Goal: Transaction & Acquisition: Purchase product/service

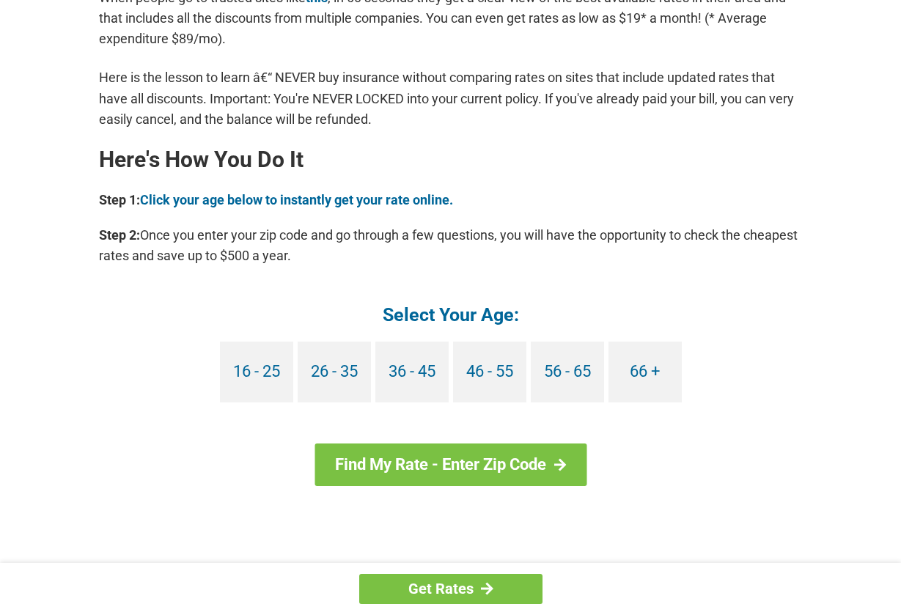
scroll to position [1210, 0]
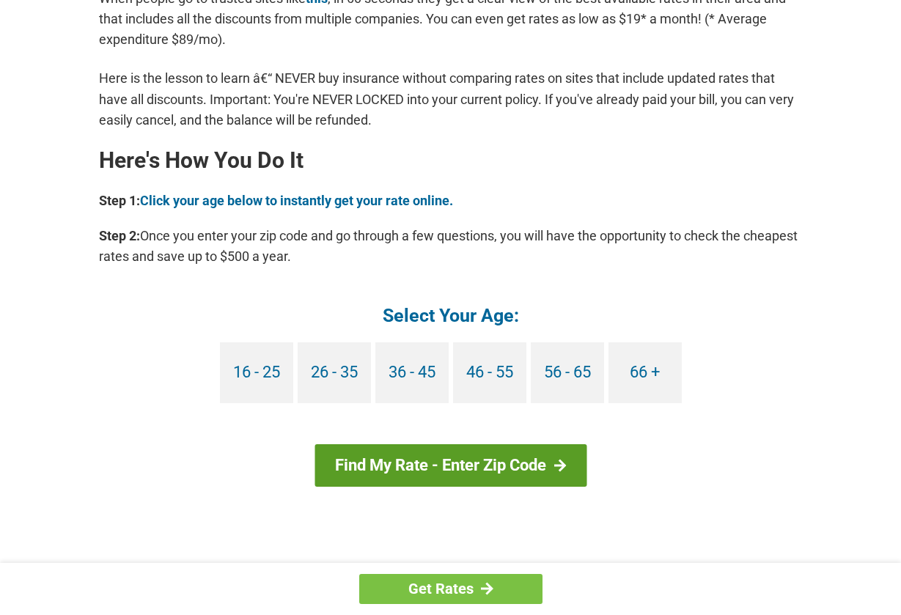
click at [494, 466] on link "Find My Rate - Enter Zip Code" at bounding box center [451, 465] width 272 height 43
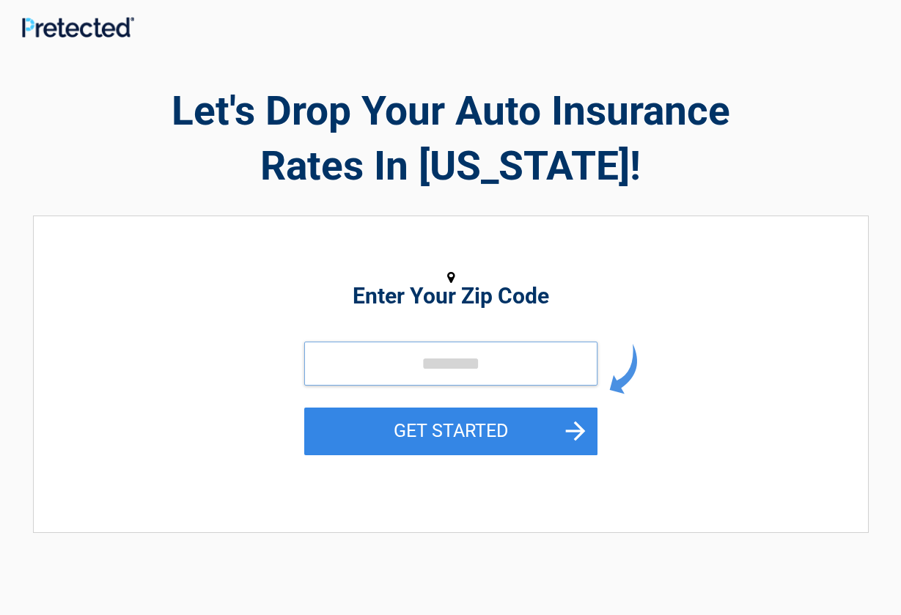
click at [452, 365] on input "tel" at bounding box center [450, 364] width 293 height 44
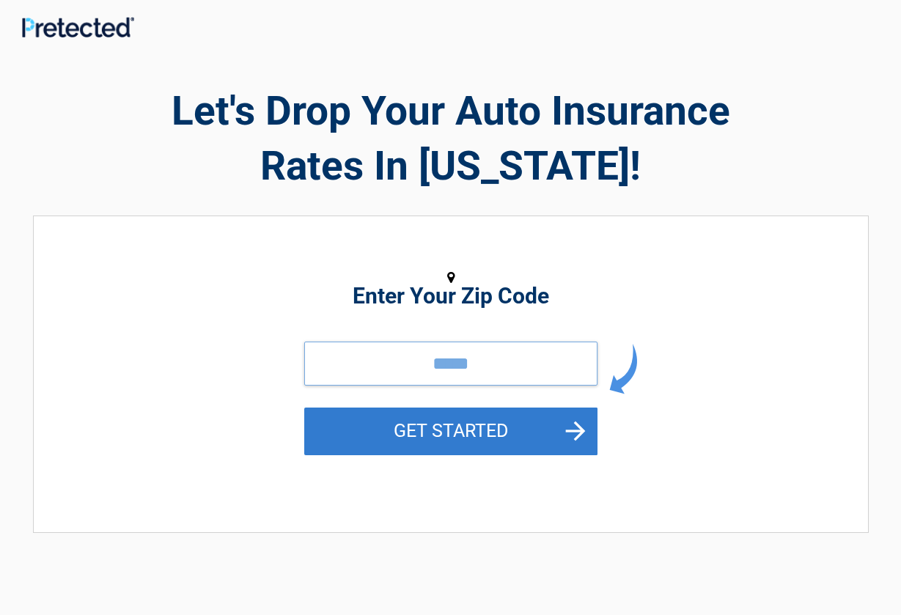
type input "*****"
click at [458, 436] on button "GET STARTED" at bounding box center [450, 432] width 293 height 48
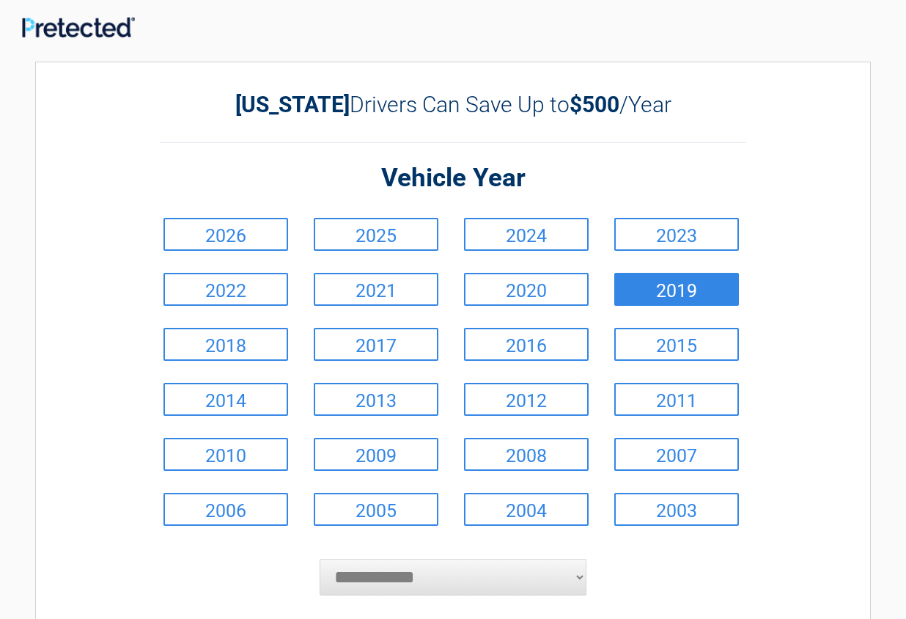
click at [700, 287] on link "2019" at bounding box center [677, 289] width 125 height 33
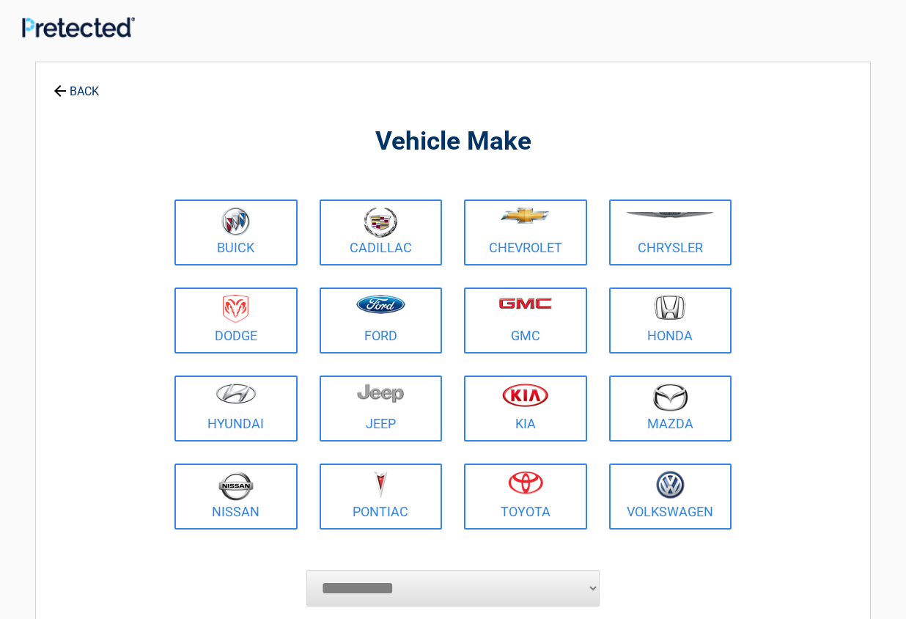
select select "******"
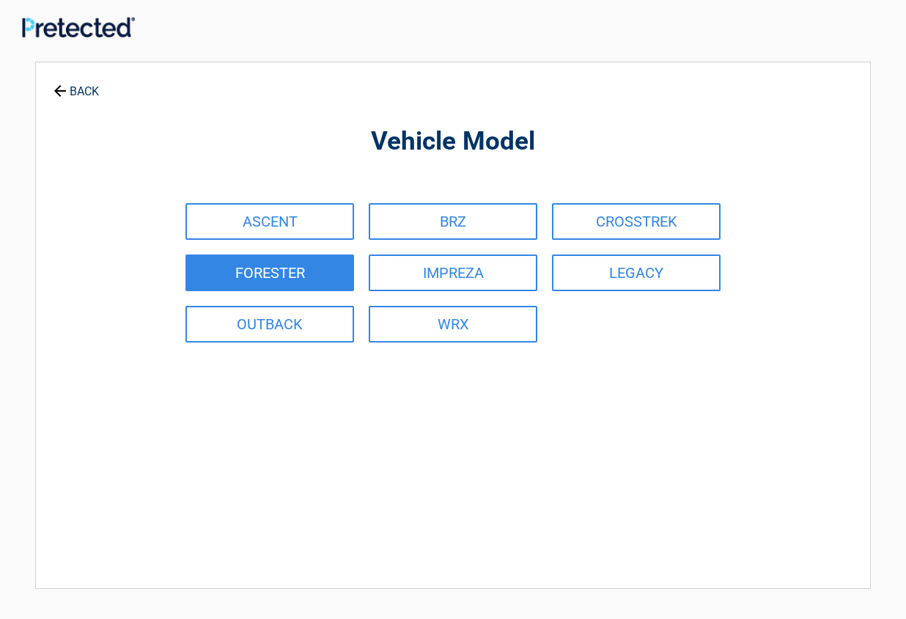
click at [251, 279] on link "FORESTER" at bounding box center [270, 272] width 169 height 37
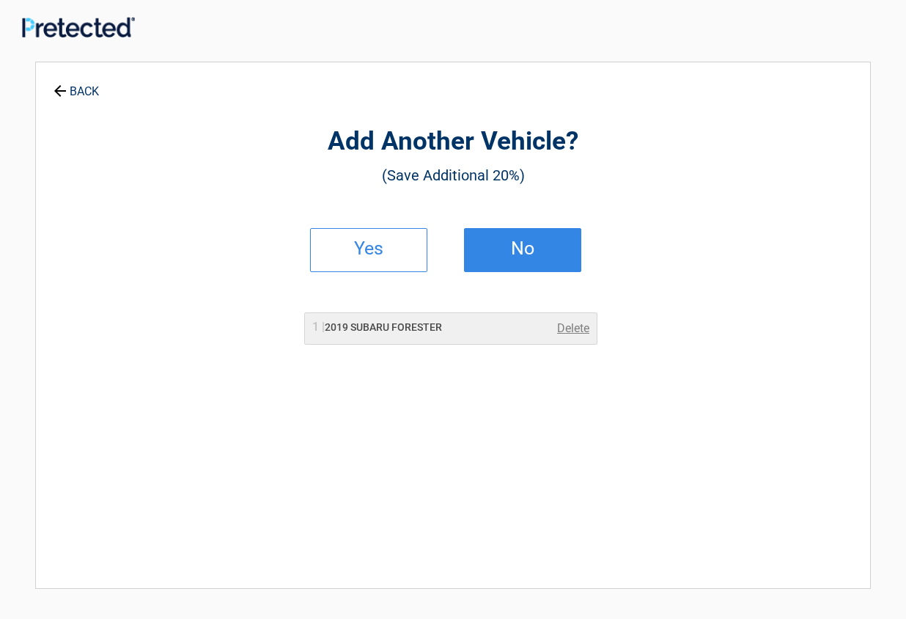
click at [519, 254] on h2 "No" at bounding box center [523, 248] width 87 height 10
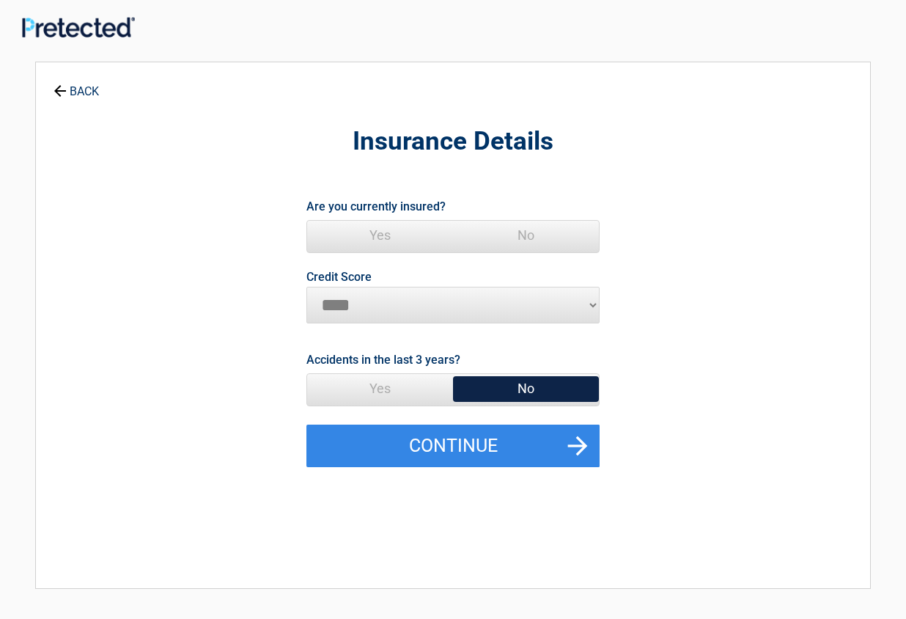
click at [381, 235] on span "Yes" at bounding box center [380, 235] width 146 height 29
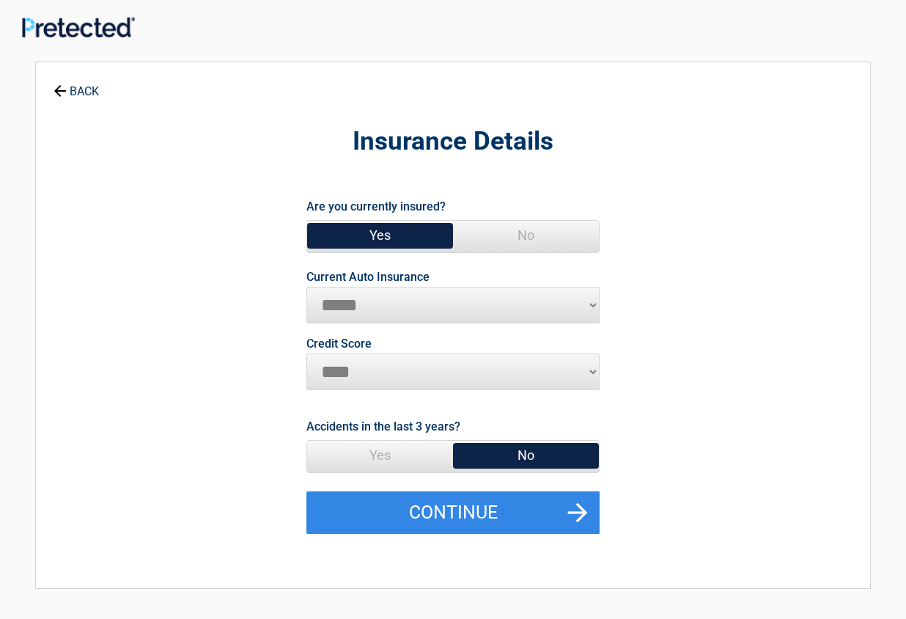
click at [543, 458] on span "No" at bounding box center [526, 455] width 146 height 29
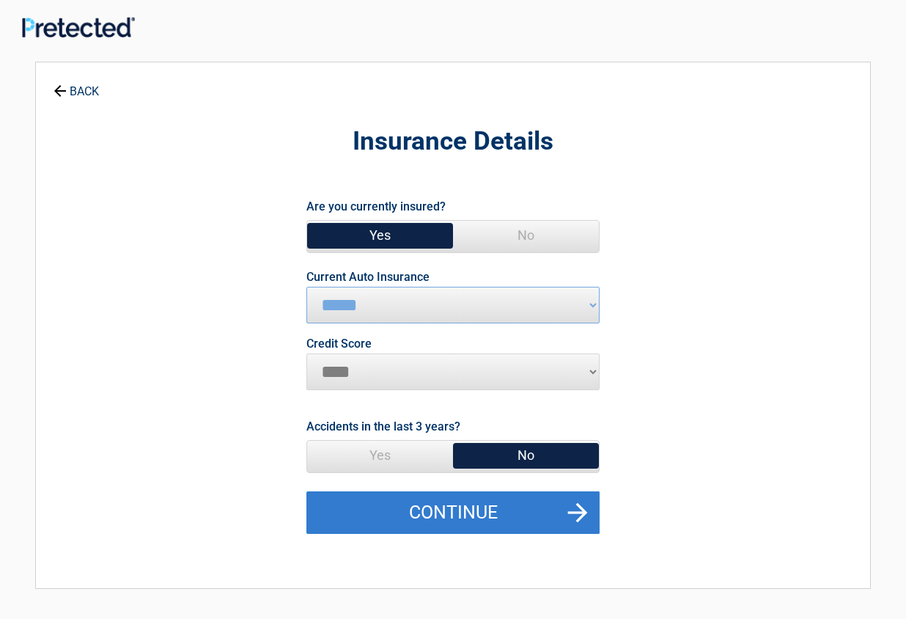
click at [568, 522] on button "Continue" at bounding box center [453, 512] width 293 height 43
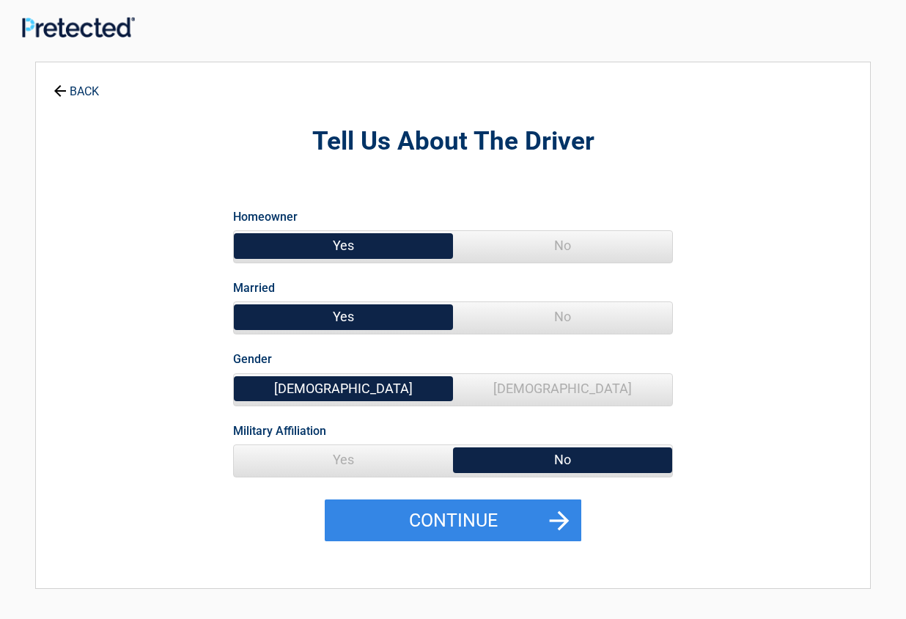
click at [398, 248] on span "Yes" at bounding box center [343, 245] width 219 height 29
click at [530, 323] on span "No" at bounding box center [562, 316] width 219 height 29
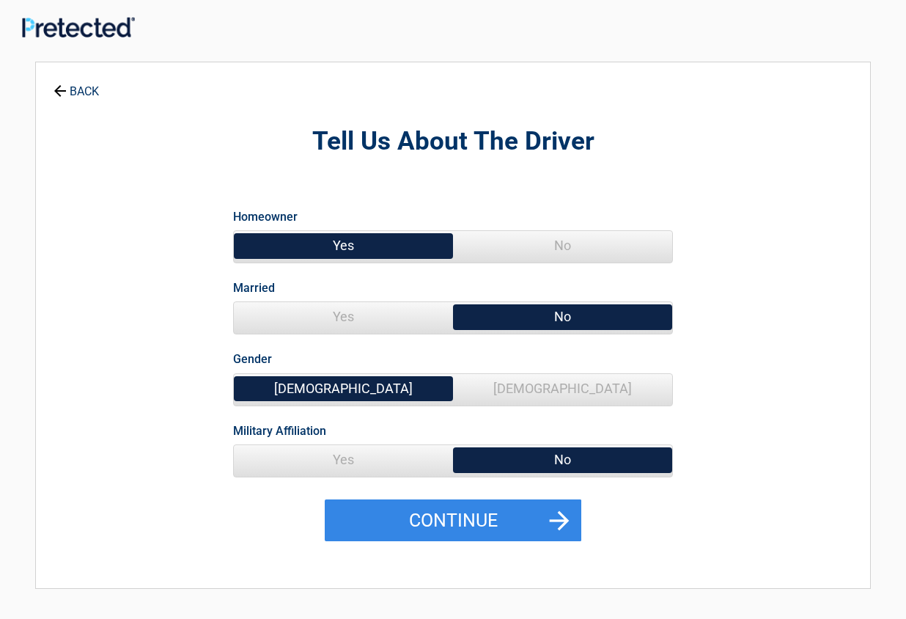
click at [543, 392] on span "Female" at bounding box center [562, 388] width 219 height 29
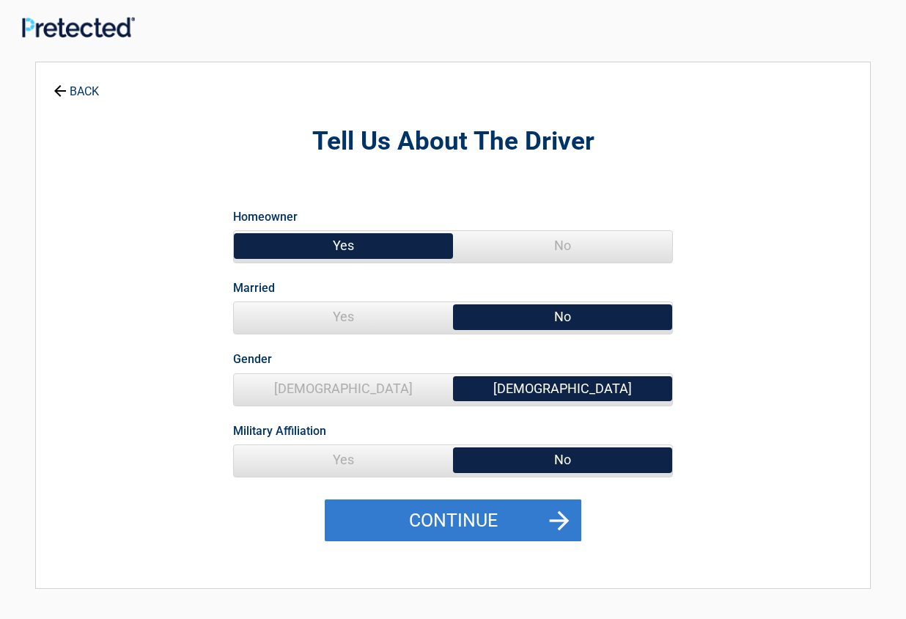
click at [524, 522] on button "Continue" at bounding box center [453, 520] width 257 height 43
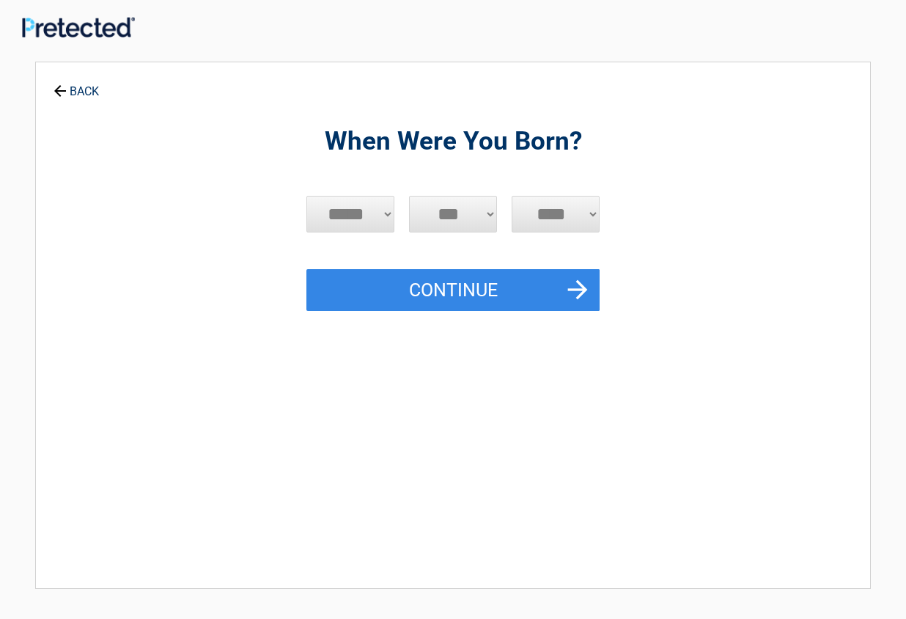
select select "*"
select select "**"
select select "****"
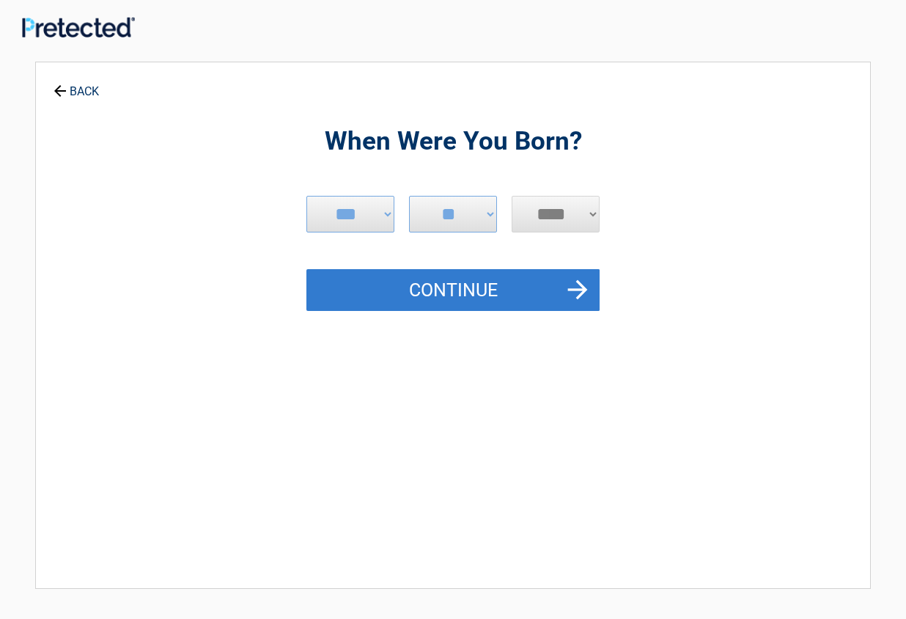
click at [475, 287] on button "Continue" at bounding box center [453, 290] width 293 height 43
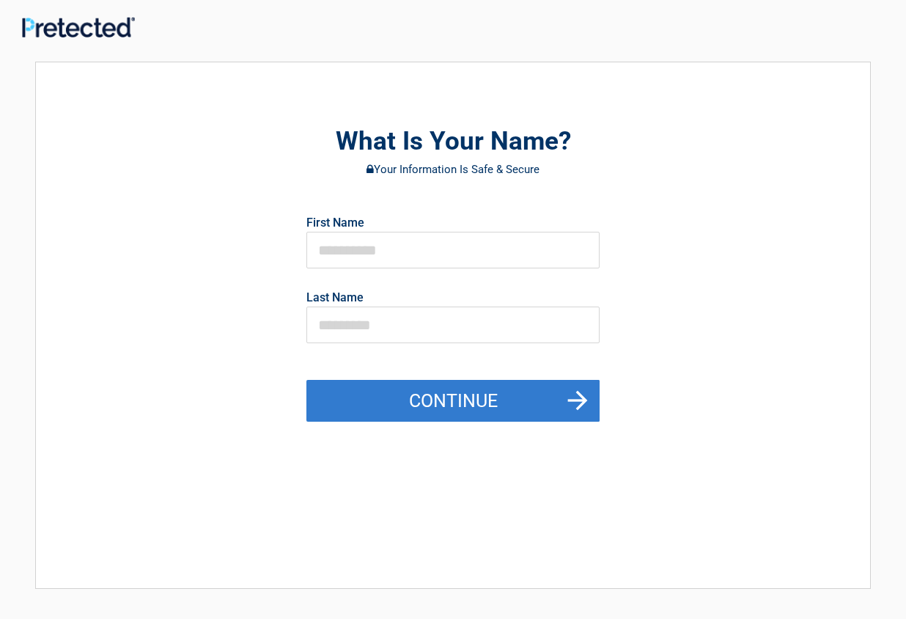
click at [593, 417] on button "Continue" at bounding box center [453, 401] width 293 height 43
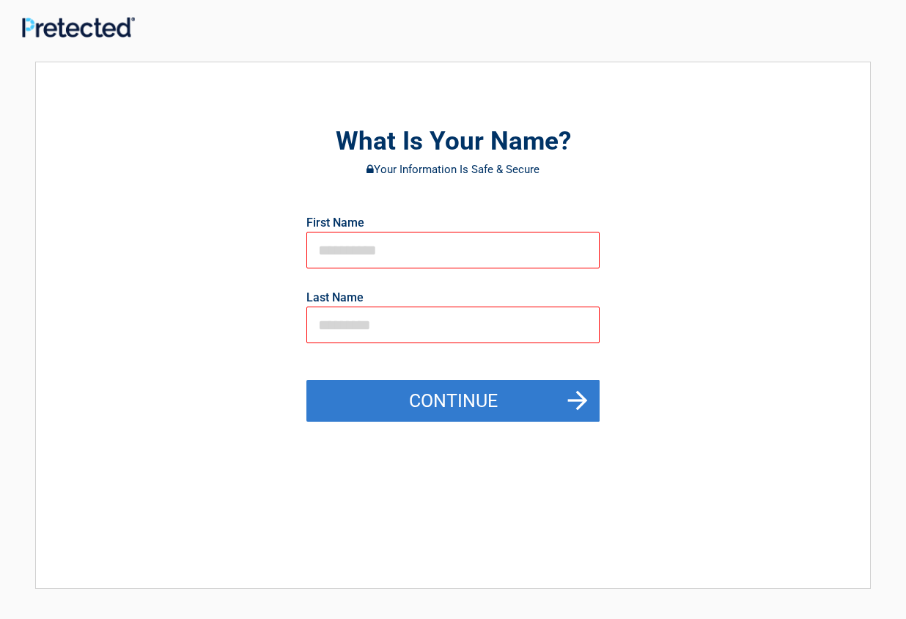
click at [579, 406] on button "Continue" at bounding box center [453, 401] width 293 height 43
